Goal: Task Accomplishment & Management: Manage account settings

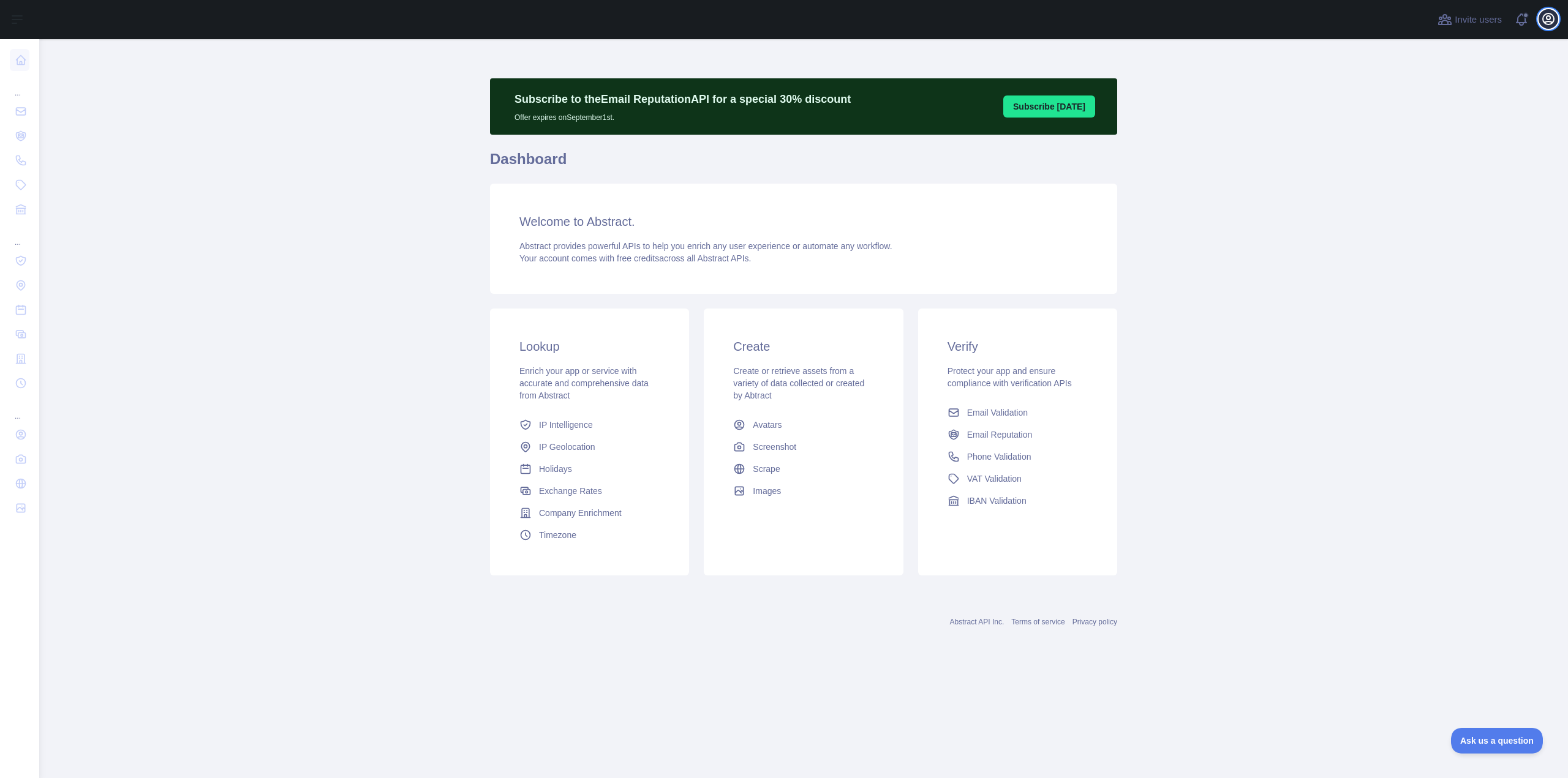
click at [1549, 21] on icon "button" at bounding box center [1548, 19] width 11 height 11
click at [1452, 129] on button "Billing" at bounding box center [1490, 133] width 137 height 22
click at [1546, 19] on icon "button" at bounding box center [1548, 19] width 15 height 15
click at [1448, 159] on button "Sign out" at bounding box center [1490, 161] width 137 height 22
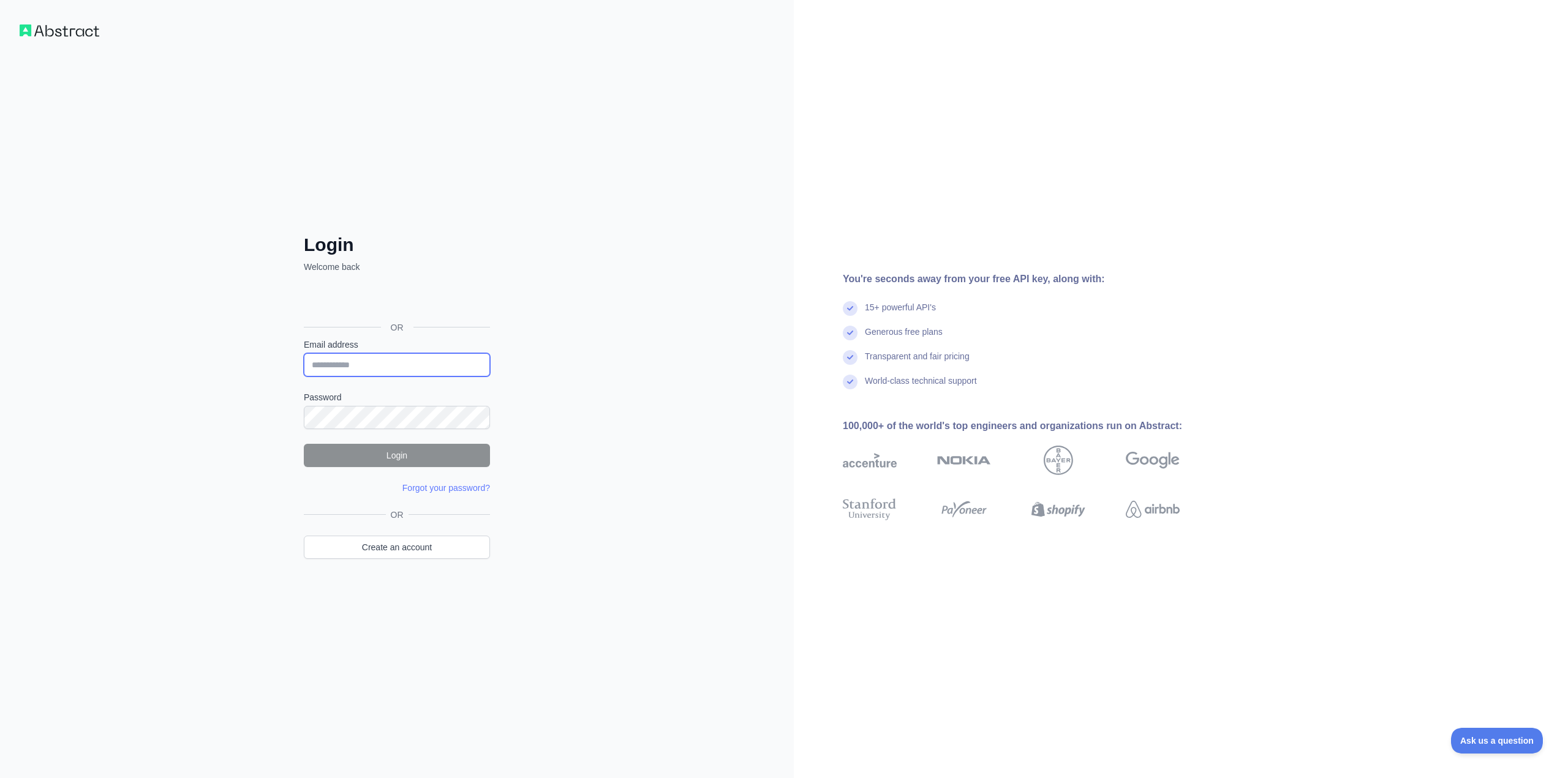
click at [389, 363] on input "Email address" at bounding box center [397, 365] width 186 height 23
type input "**********"
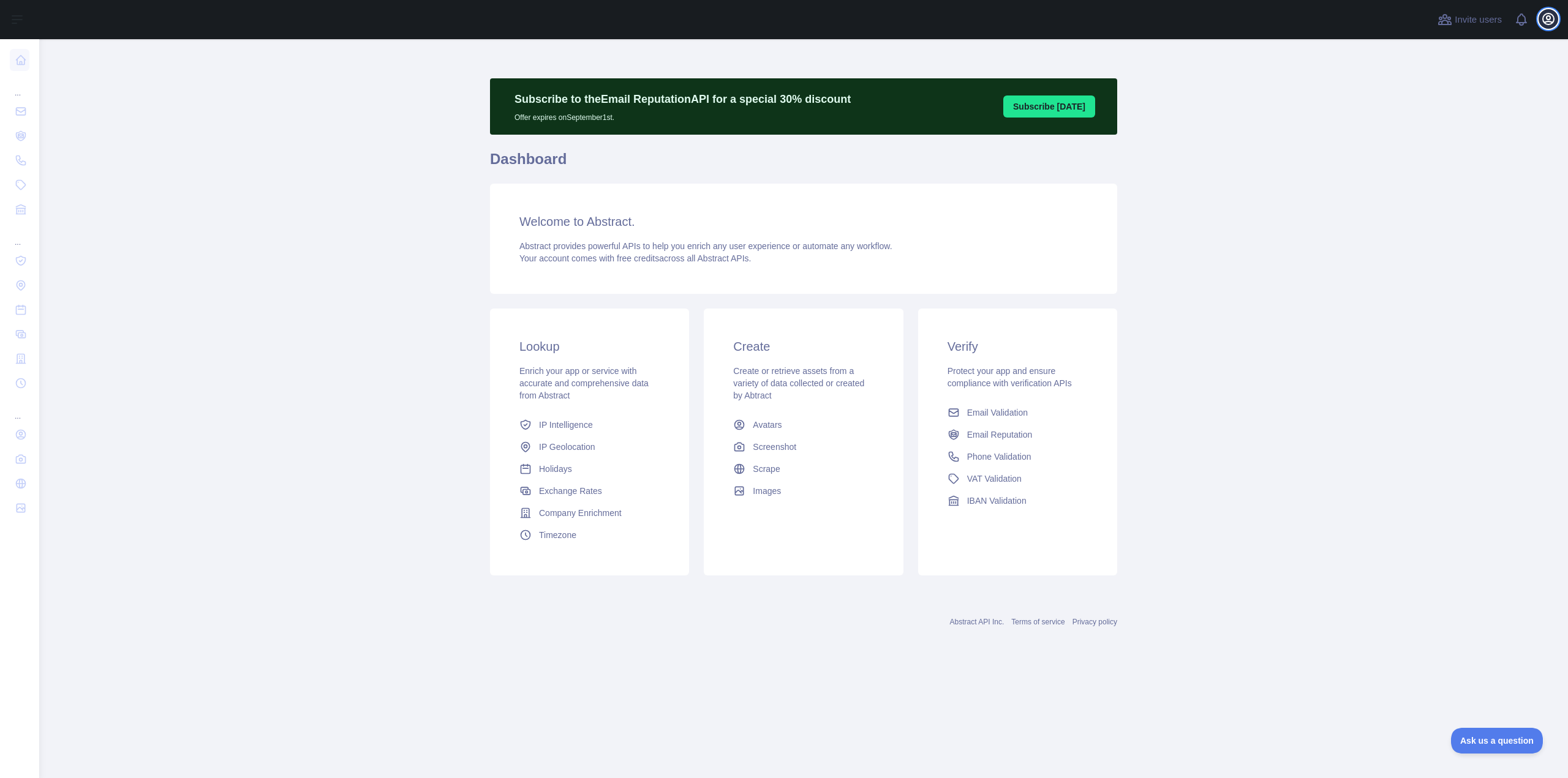
click at [1545, 21] on icon "button" at bounding box center [1548, 19] width 15 height 15
click at [1440, 106] on link "Organization" at bounding box center [1490, 111] width 137 height 22
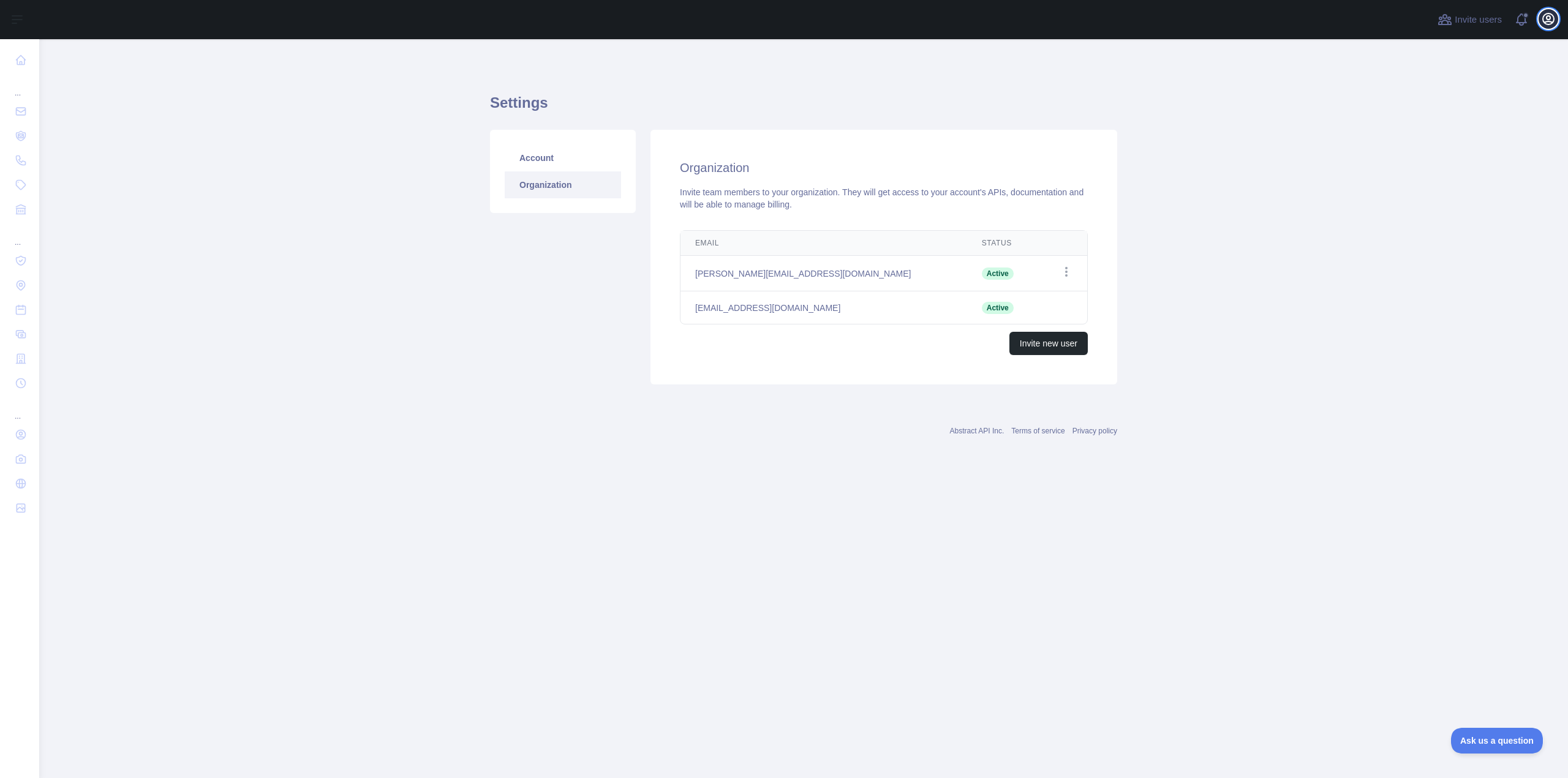
click at [1545, 27] on button "Open user menu" at bounding box center [1549, 19] width 19 height 19
click at [561, 152] on link "Account" at bounding box center [563, 158] width 117 height 27
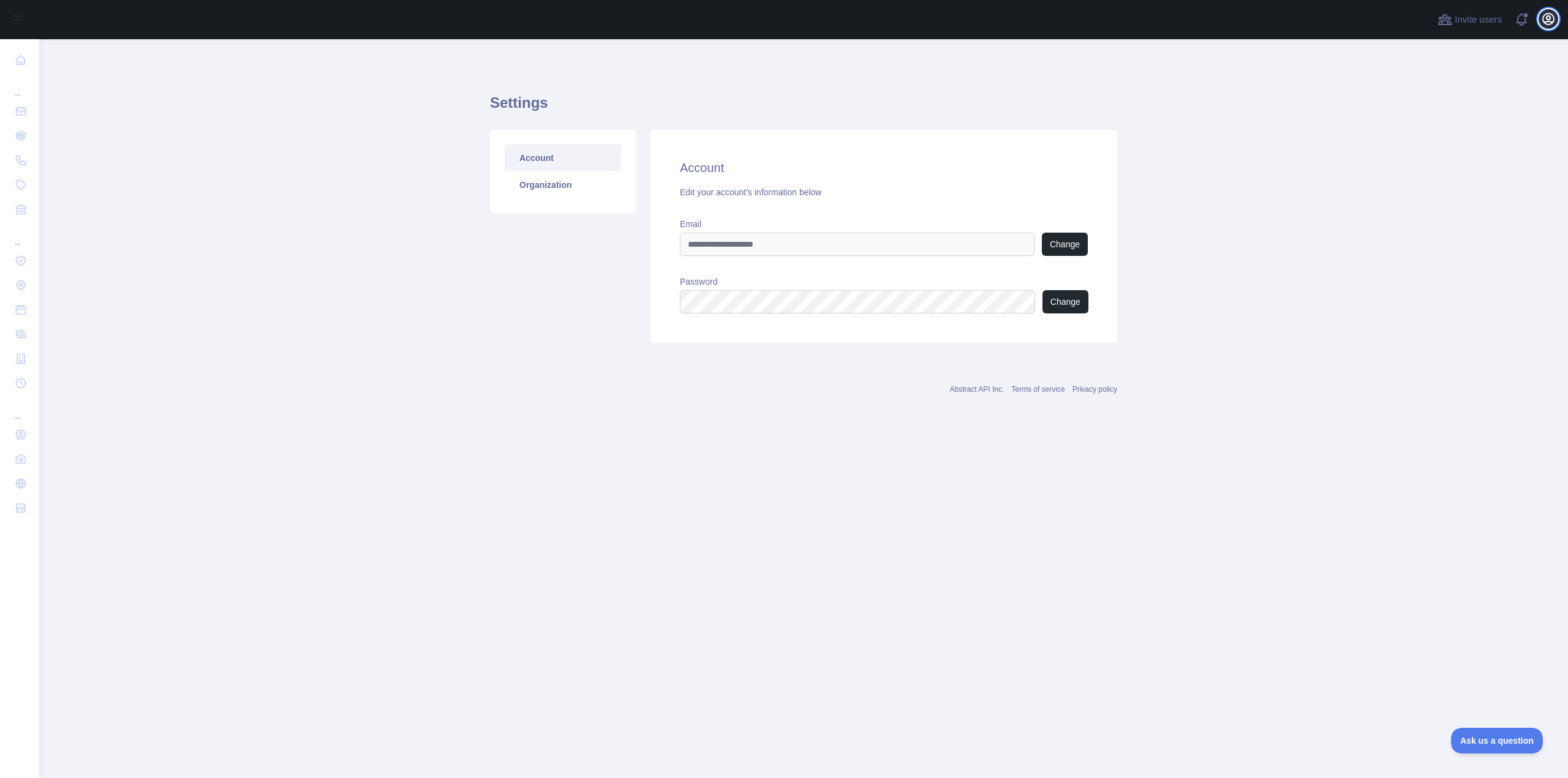
click at [1548, 23] on icon "button" at bounding box center [1548, 19] width 15 height 15
click at [1449, 130] on button "Billing" at bounding box center [1490, 133] width 137 height 22
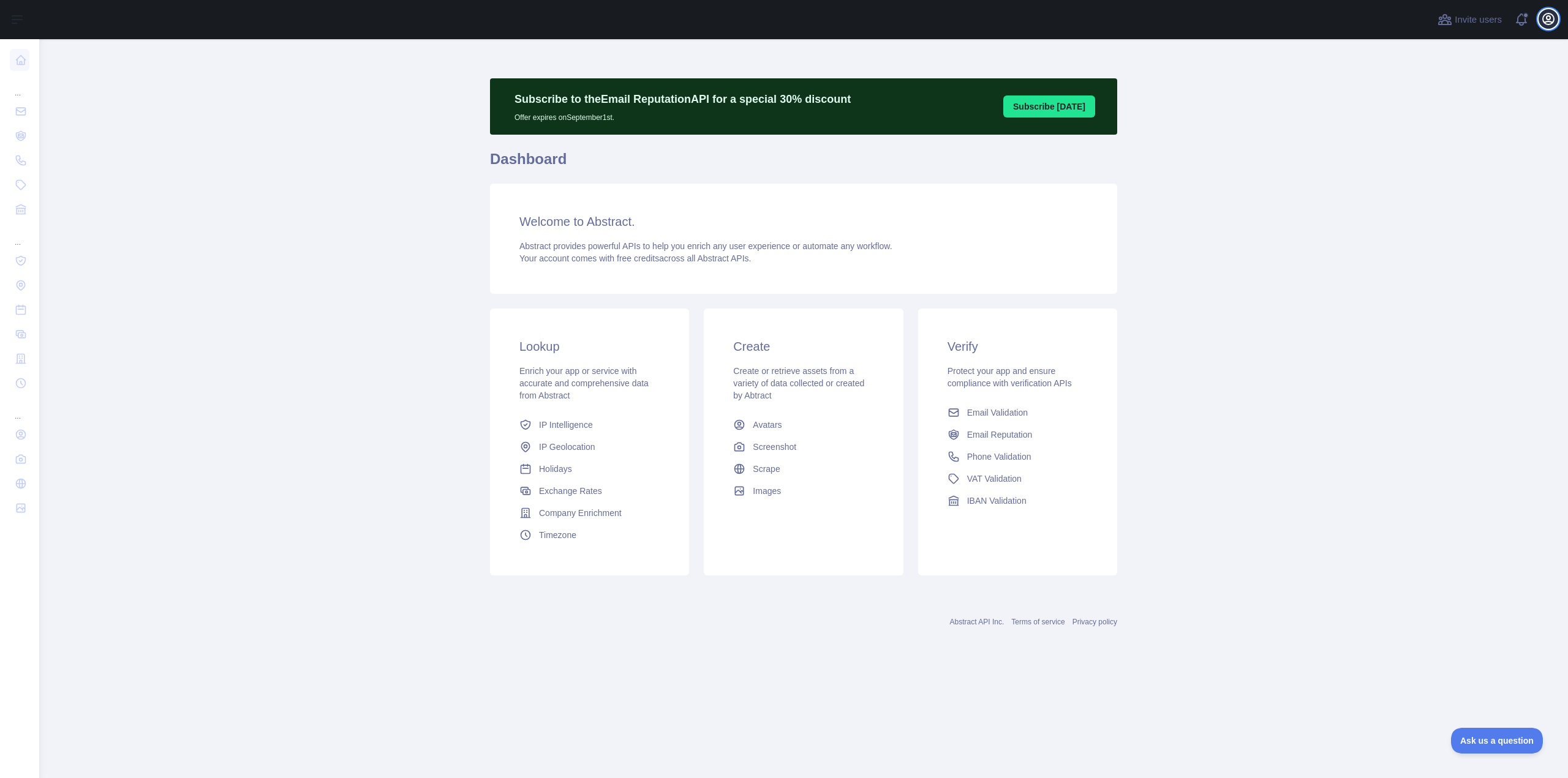
click at [1549, 26] on icon "button" at bounding box center [1548, 19] width 15 height 15
click at [1455, 93] on link "Account settings" at bounding box center [1490, 89] width 137 height 22
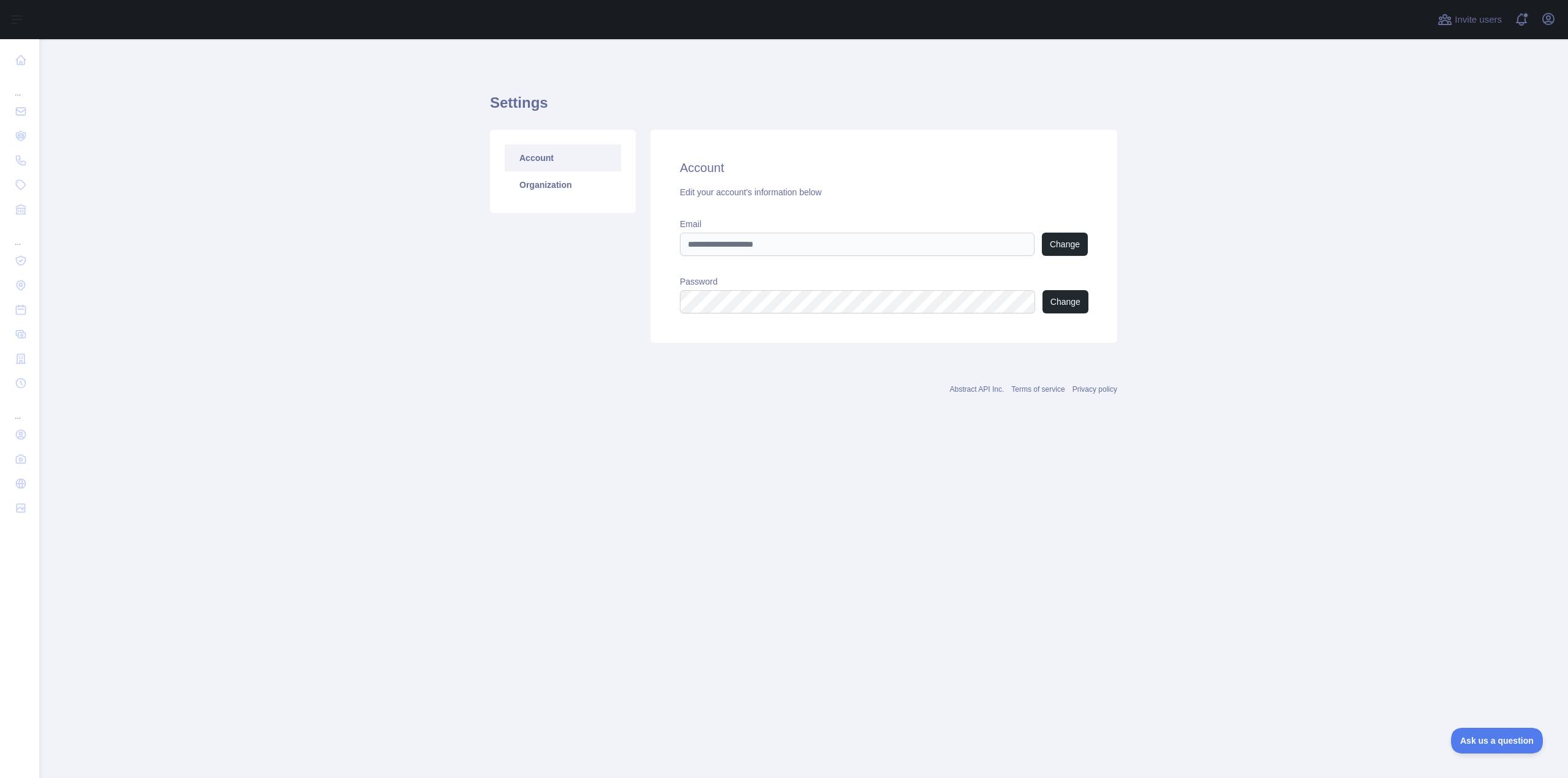
click at [1408, 175] on main "Settings Account Organization Account Edit your account's information below Ema…" at bounding box center [803, 408] width 1528 height 739
click at [1544, 23] on icon "button" at bounding box center [1548, 19] width 11 height 11
click at [1451, 156] on button "Sign out" at bounding box center [1490, 161] width 137 height 22
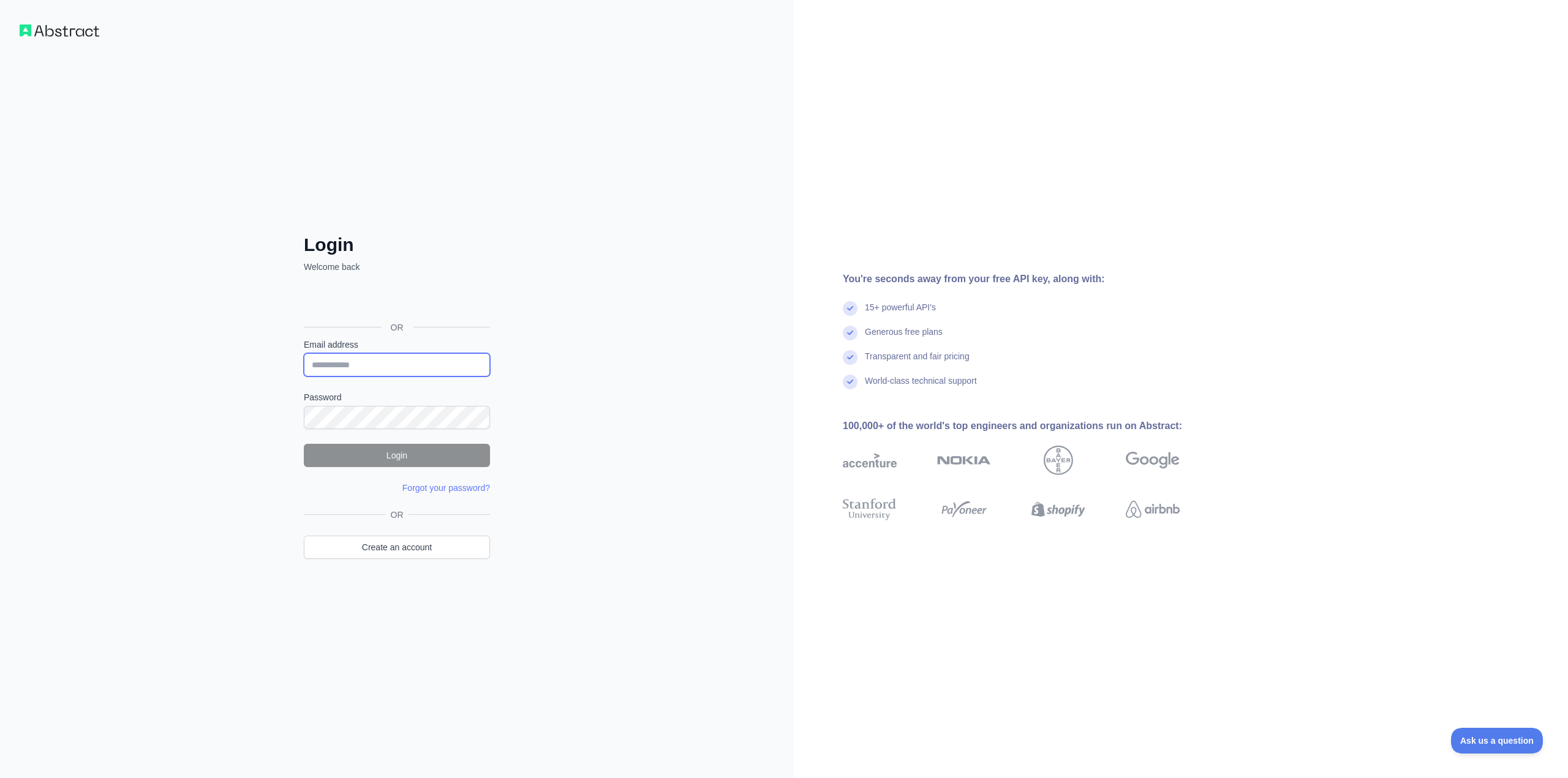
click at [397, 362] on input "Email address" at bounding box center [397, 365] width 186 height 23
type input "**********"
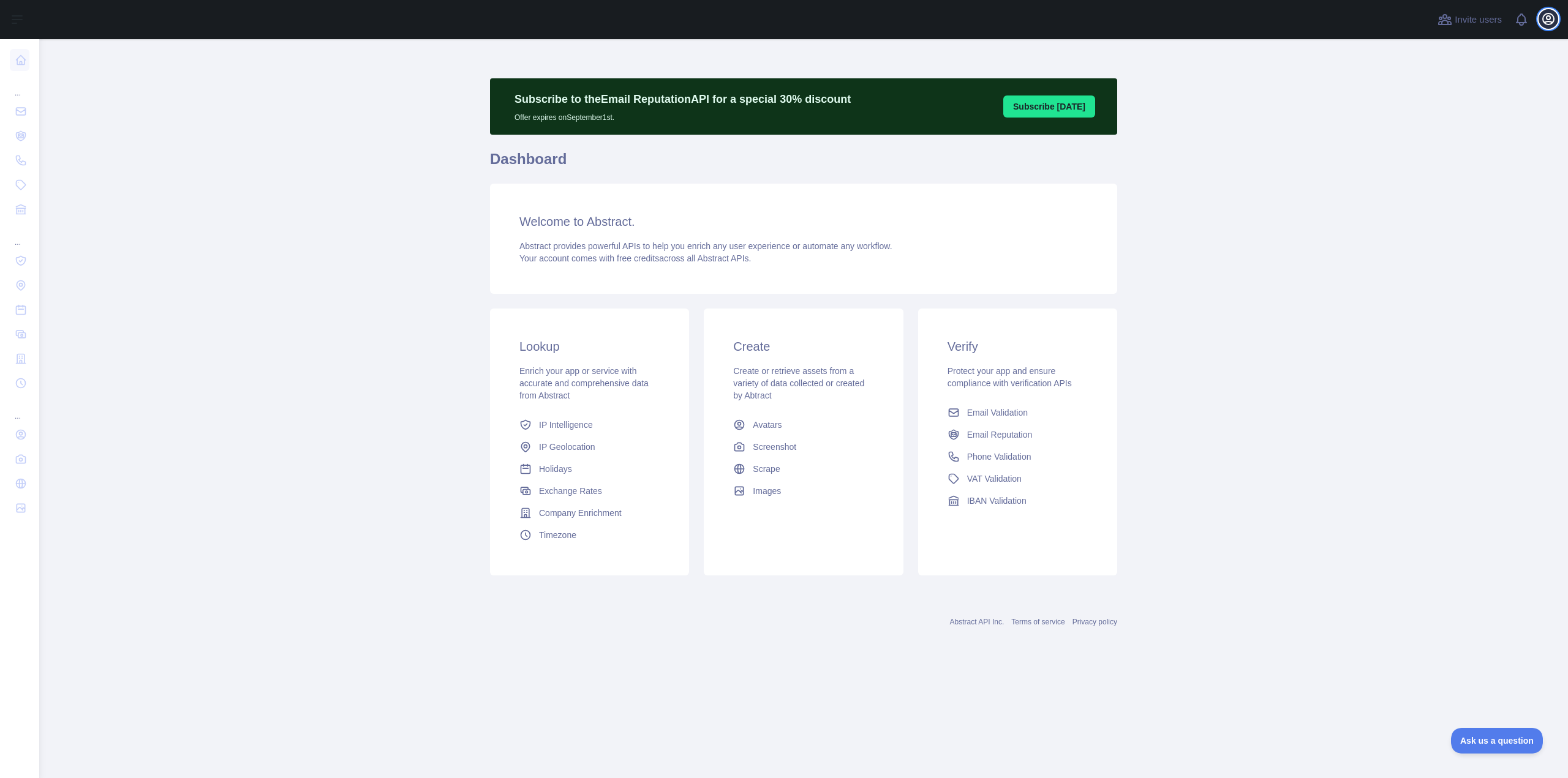
click at [1546, 23] on icon "button" at bounding box center [1548, 19] width 11 height 11
click at [1465, 130] on button "Billing" at bounding box center [1490, 133] width 137 height 22
click at [1541, 23] on icon "button" at bounding box center [1548, 19] width 15 height 15
click at [1449, 161] on button "Sign out" at bounding box center [1490, 161] width 137 height 22
